Goal: Information Seeking & Learning: Learn about a topic

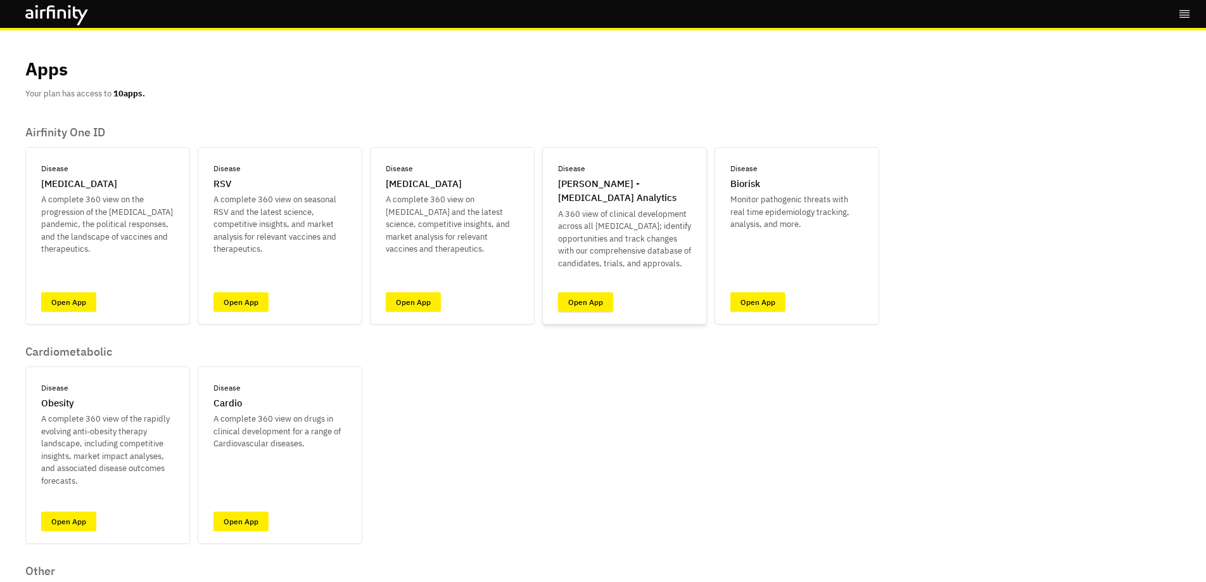
click at [586, 305] on link "Open App" at bounding box center [585, 302] width 55 height 20
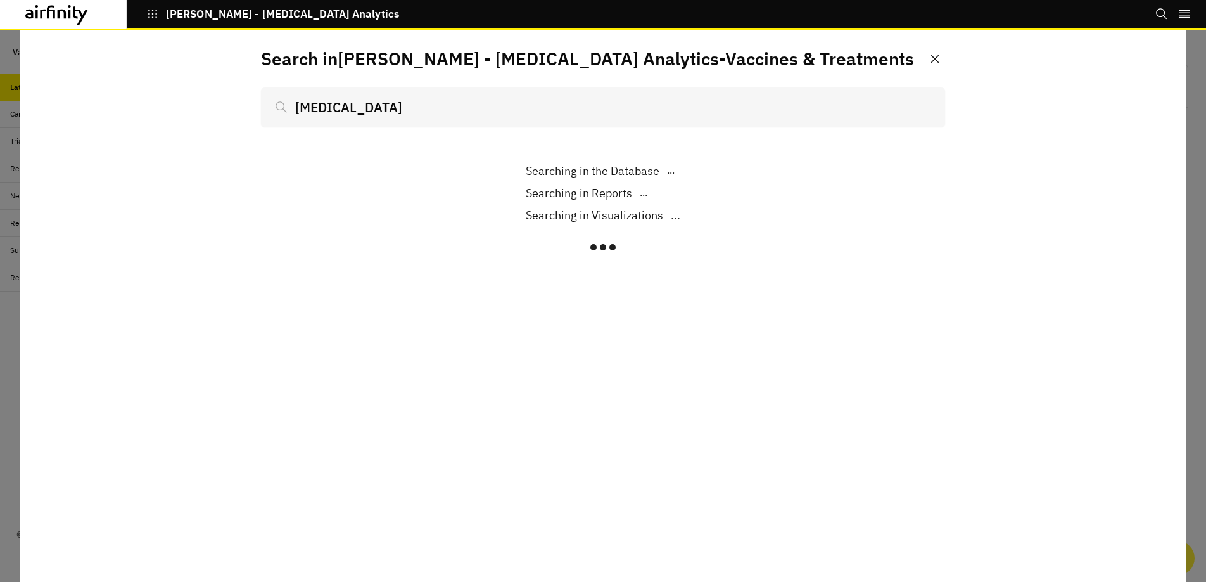
scroll to position [836, 380]
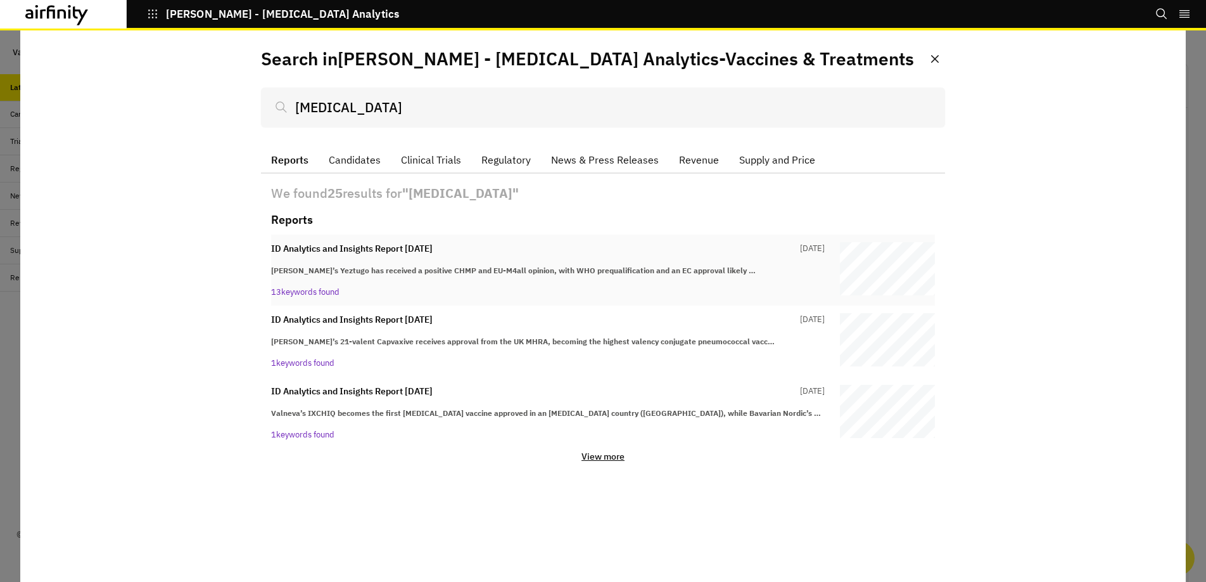
click at [392, 283] on div "ID Analytics and Insights Report 5th August 22 days ago Gilead’s Yeztugo has re…" at bounding box center [548, 270] width 554 height 56
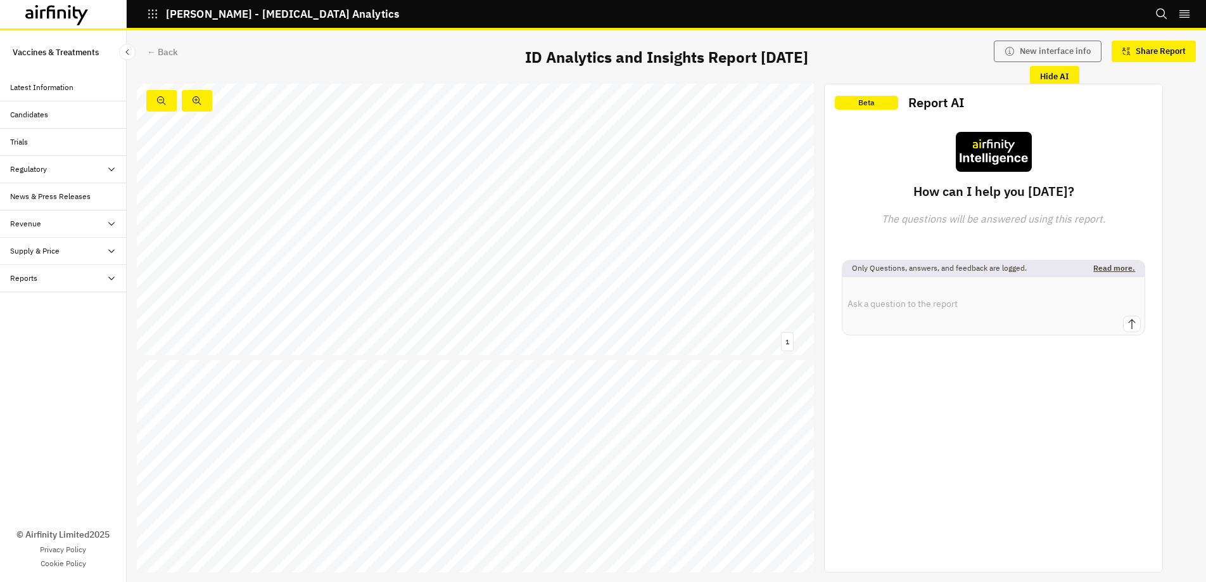
scroll to position [1335, 0]
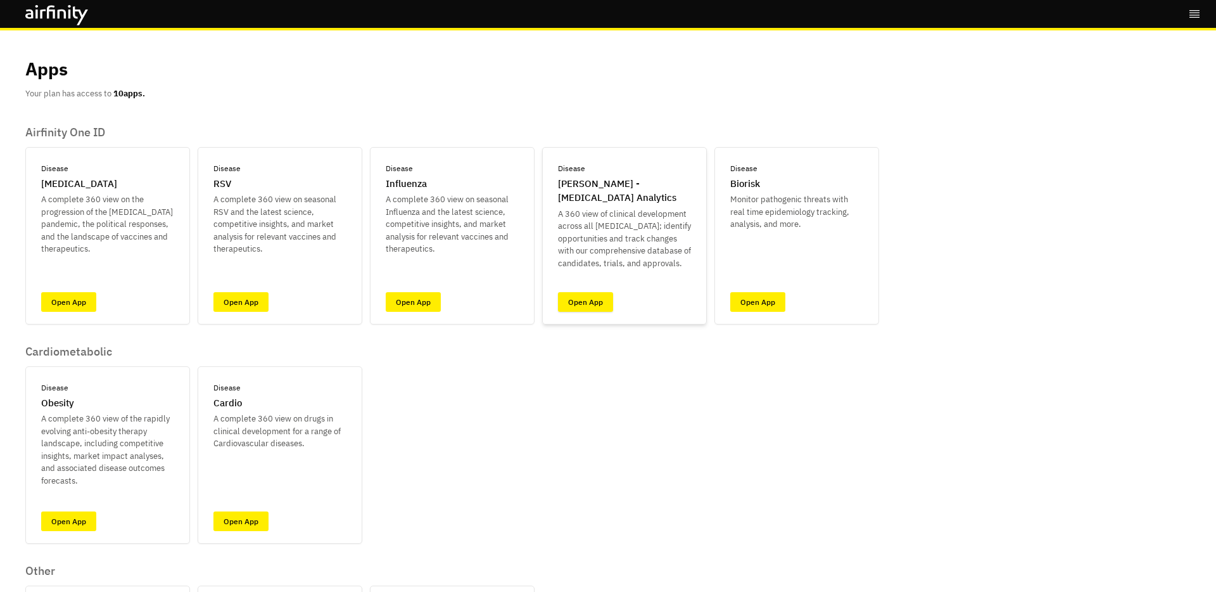
click at [574, 301] on link "Open App" at bounding box center [585, 302] width 55 height 20
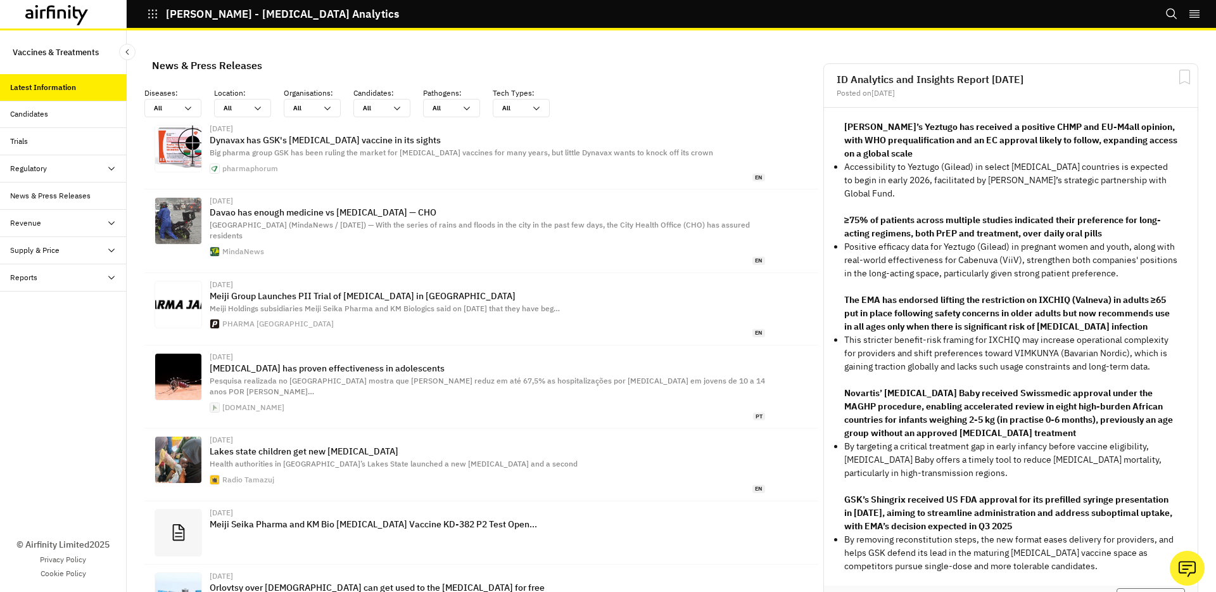
click at [931, 67] on div "ID Analytics and Insights Report [DATE] Posted on [DATE]" at bounding box center [1011, 86] width 374 height 44
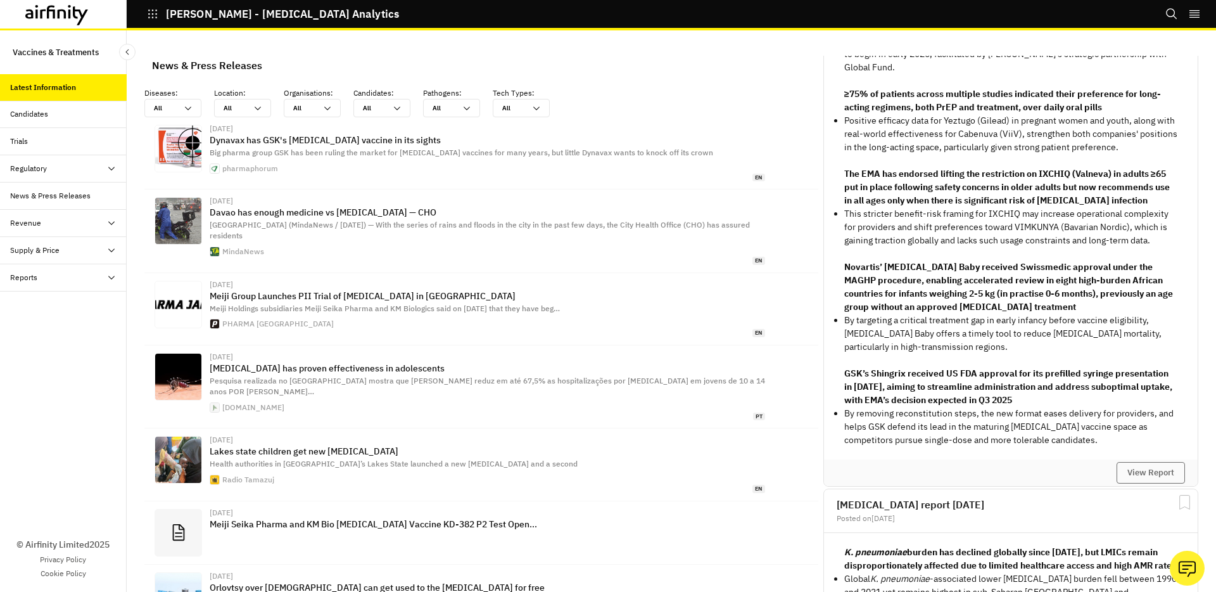
scroll to position [174, 0]
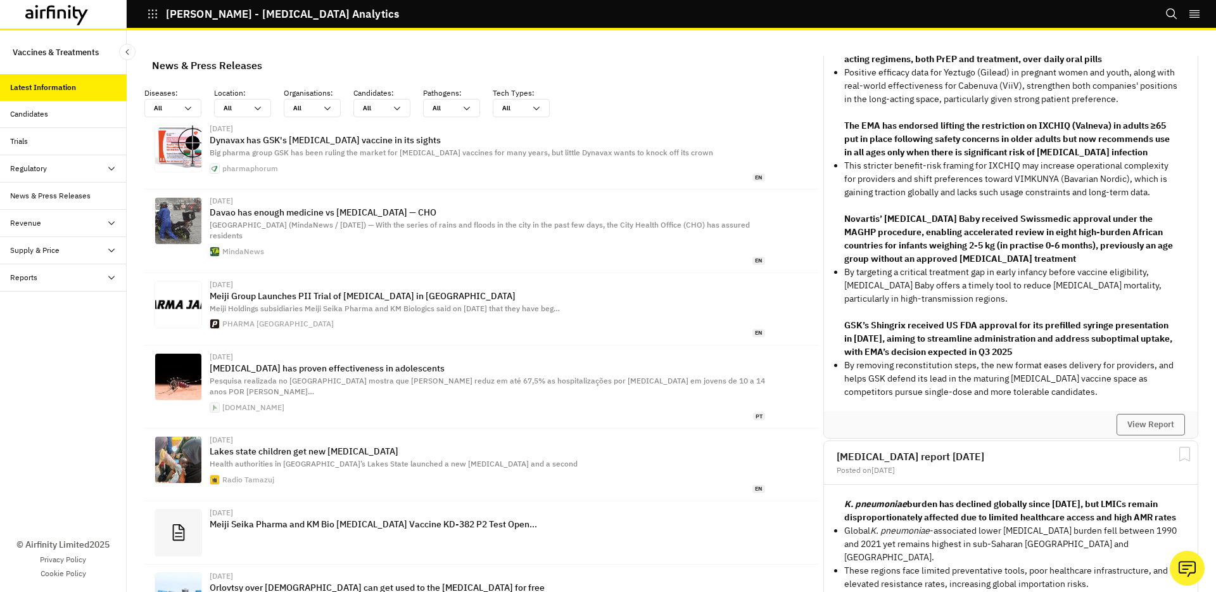
click at [1161, 422] on div "View Report" at bounding box center [1011, 424] width 374 height 27
click at [1160, 421] on button "View Report" at bounding box center [1151, 425] width 68 height 22
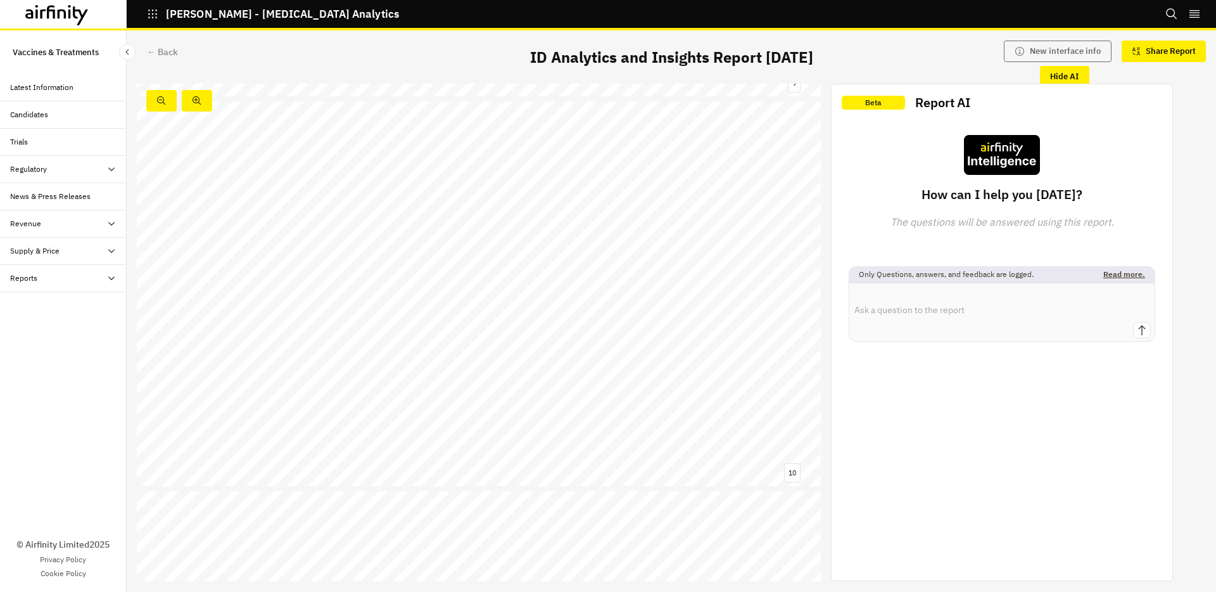
scroll to position [3513, 0]
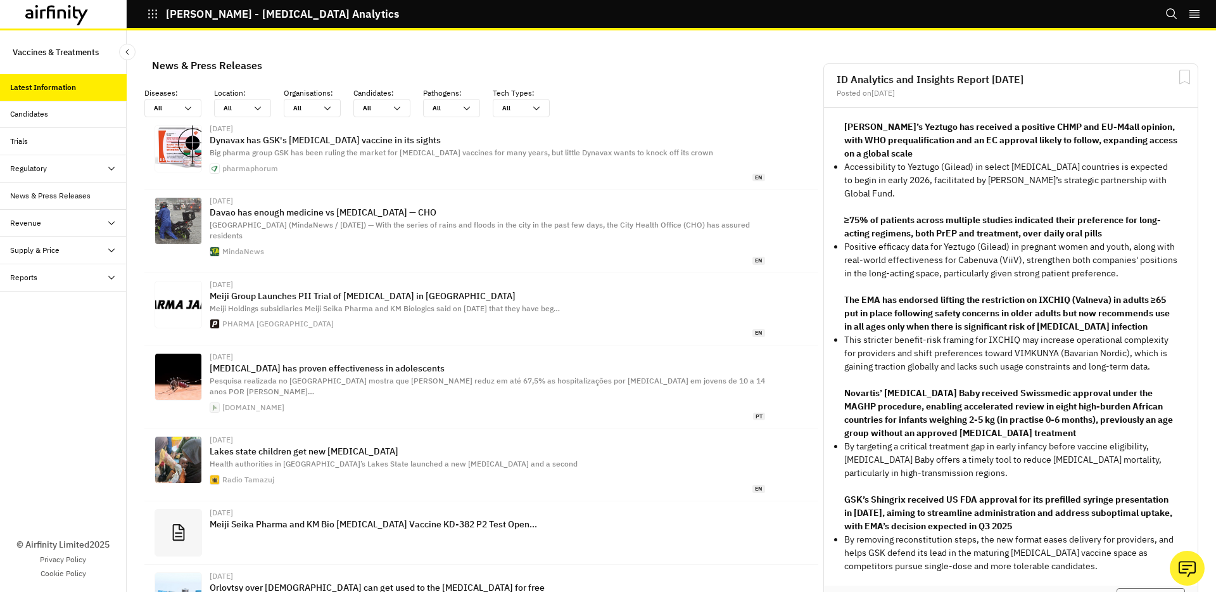
scroll to position [836, 380]
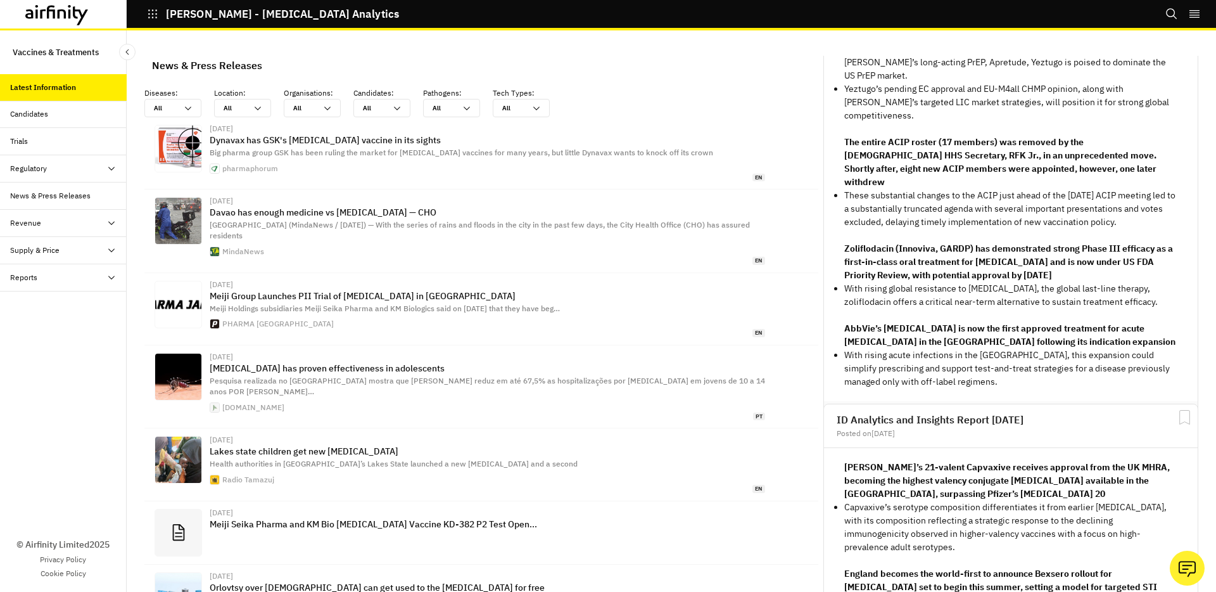
scroll to position [1844, 0]
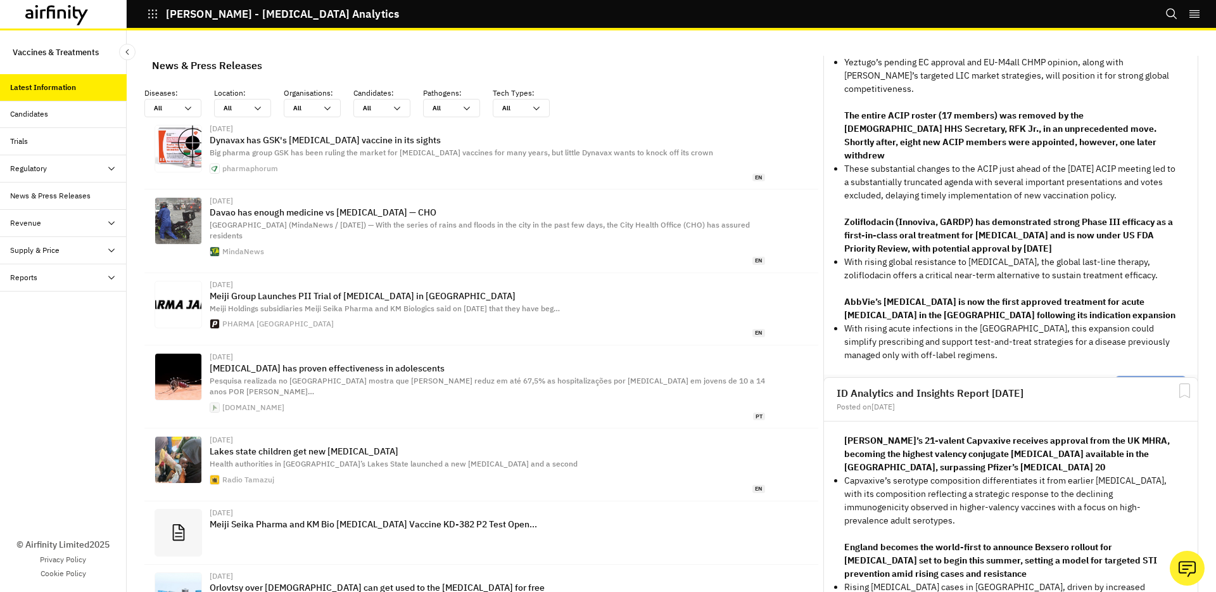
click at [1145, 377] on button "View Report" at bounding box center [1151, 388] width 68 height 22
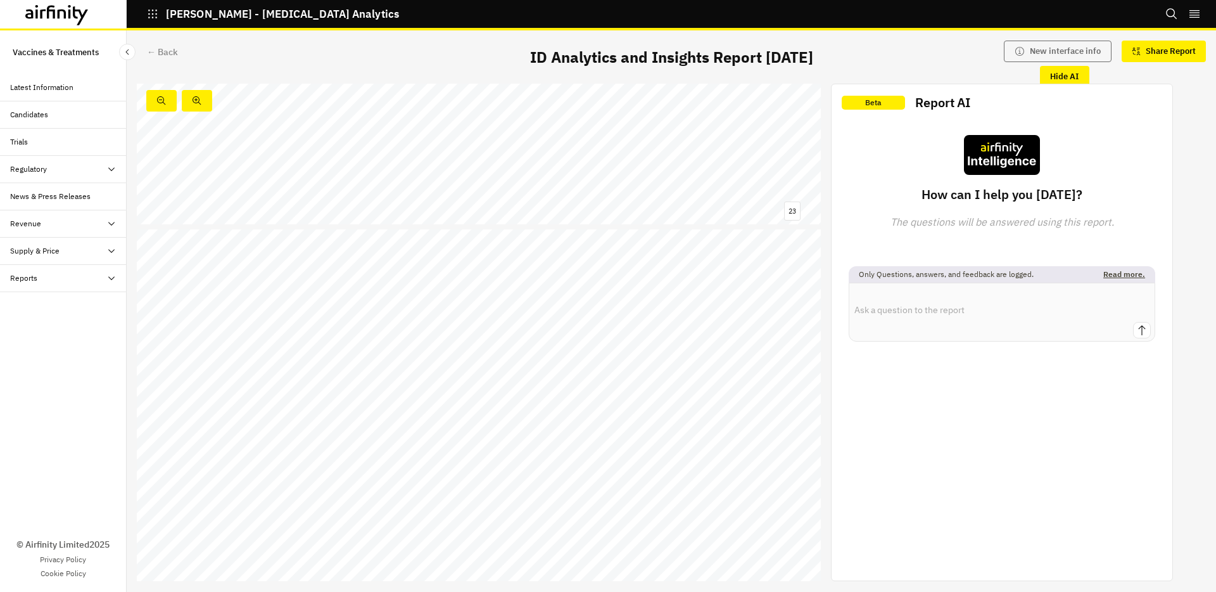
scroll to position [8979, 0]
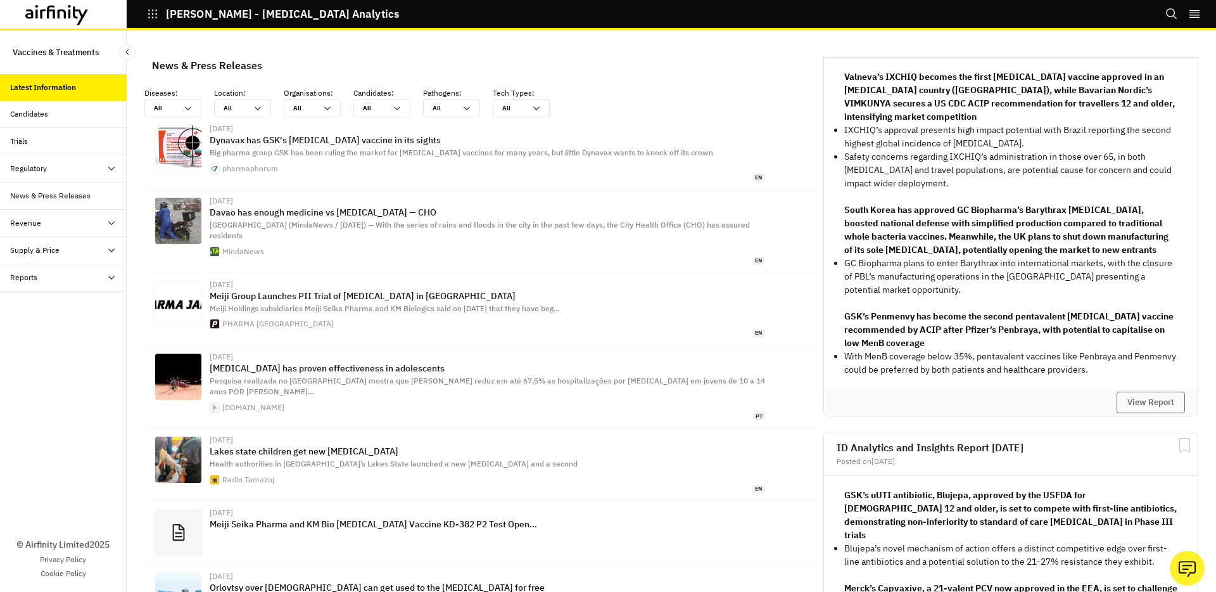
scroll to position [2954, 0]
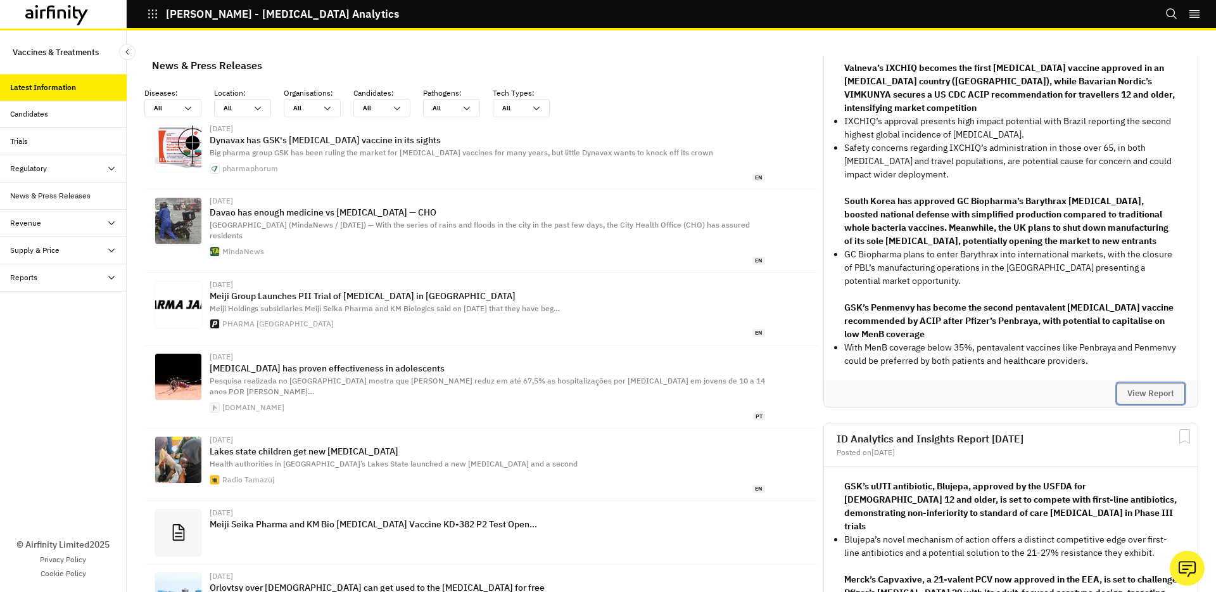
click at [1130, 383] on button "View Report" at bounding box center [1151, 394] width 68 height 22
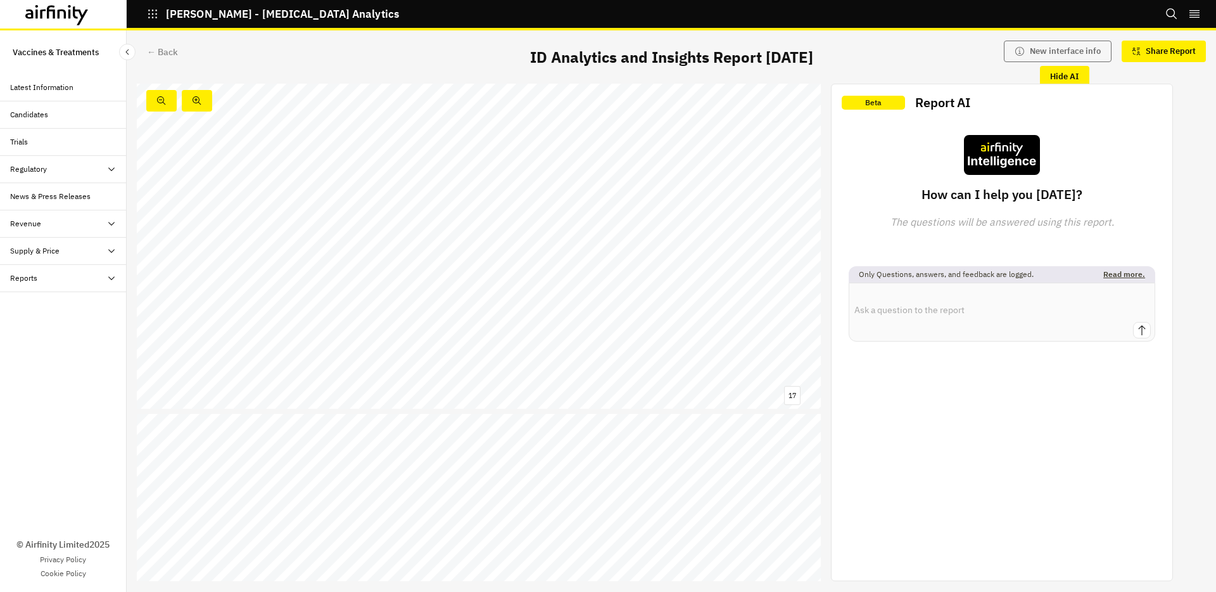
scroll to position [6295, 0]
click at [675, 270] on div "The reduced price of Q - P - B relative to Q - QB - B may reduce GSK’s revenue …" at bounding box center [479, 217] width 684 height 385
